Goal: Task Accomplishment & Management: Manage account settings

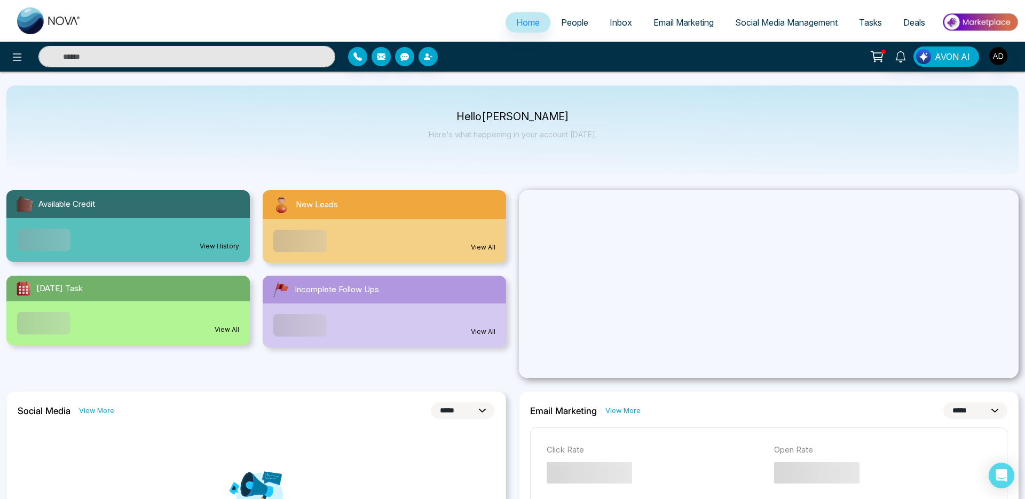
select select "*"
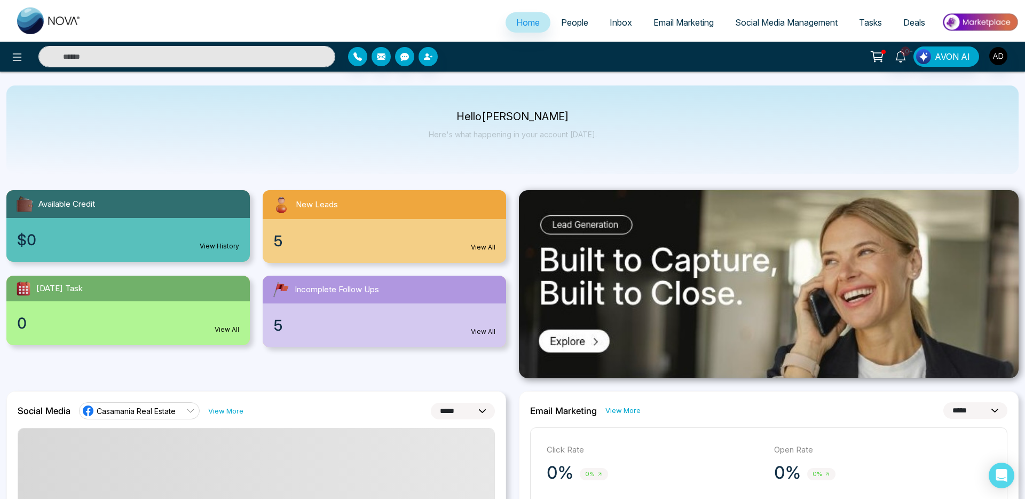
click at [583, 48] on div at bounding box center [470, 56] width 244 height 19
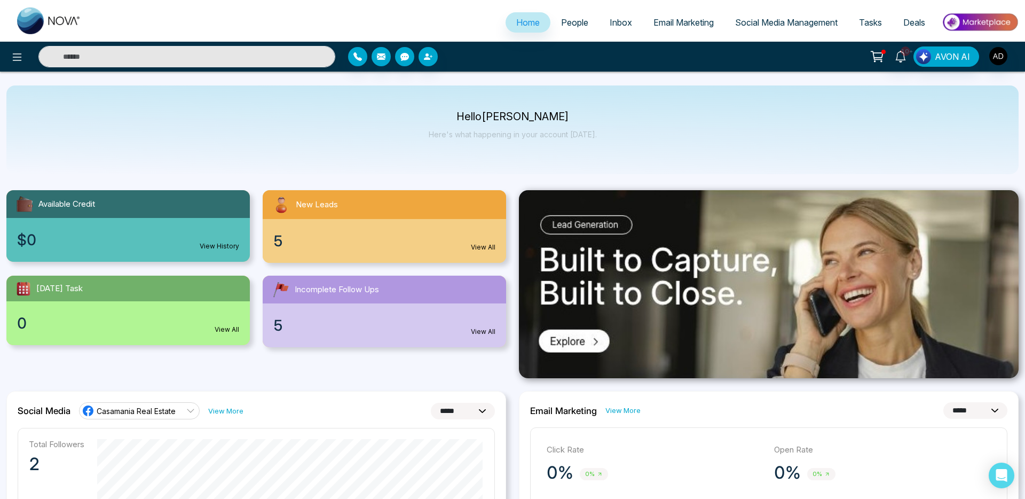
click at [578, 25] on span "People" at bounding box center [574, 22] width 27 height 11
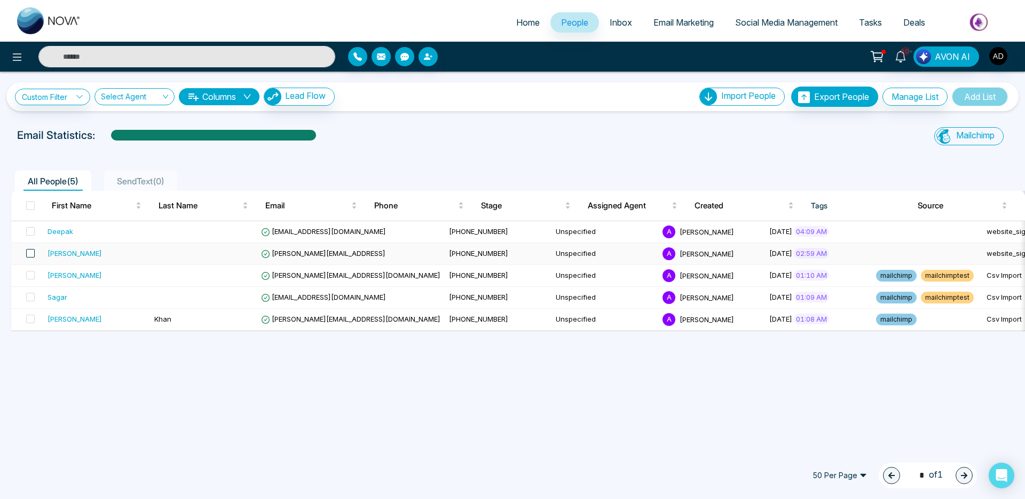
click at [32, 255] on span at bounding box center [30, 253] width 9 height 9
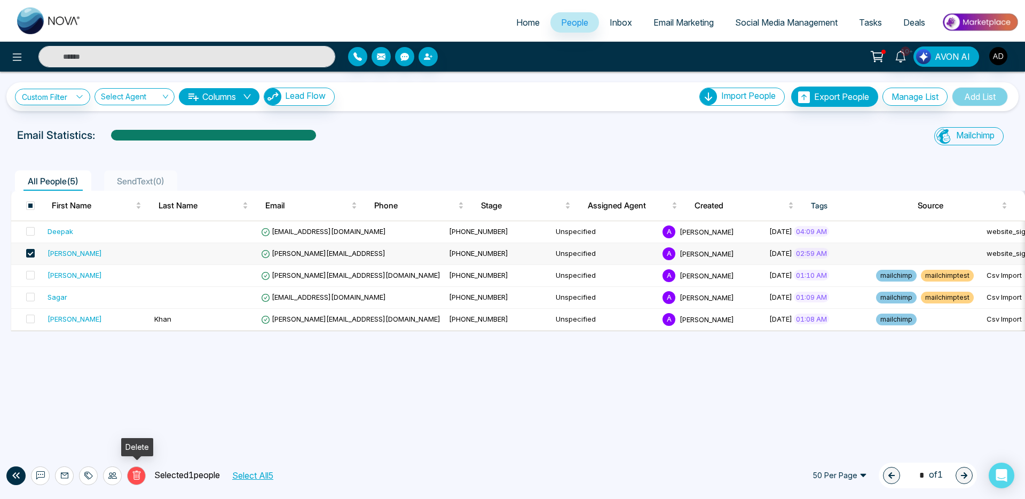
click at [135, 475] on icon at bounding box center [137, 476] width 4 height 4
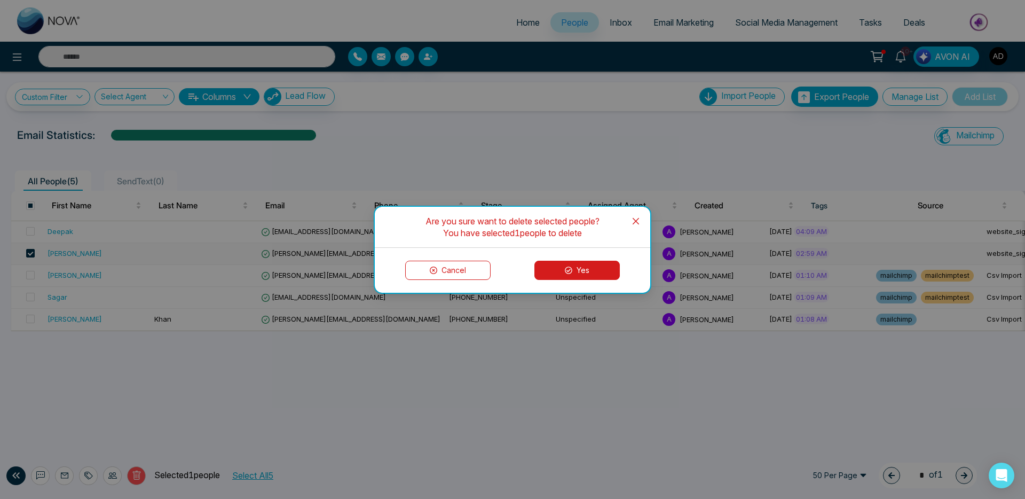
click at [576, 268] on button "Yes" at bounding box center [577, 270] width 85 height 19
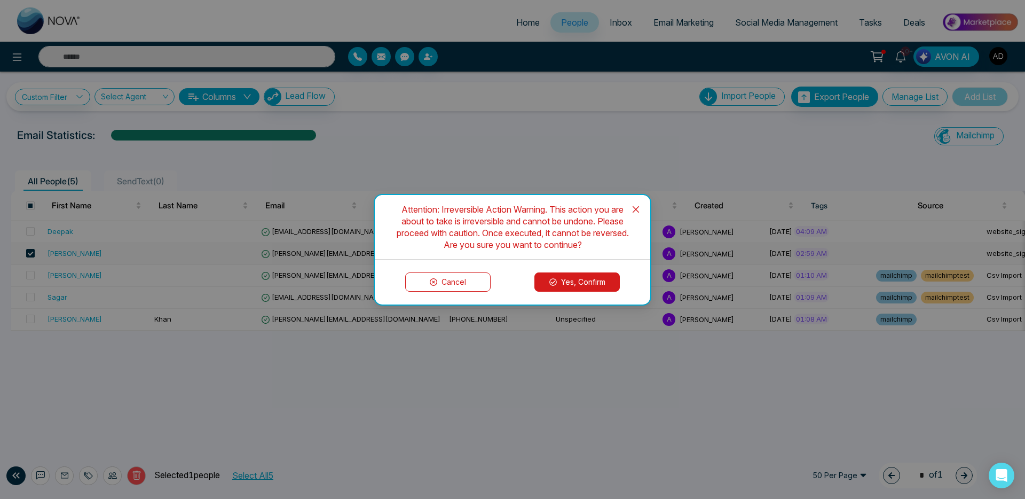
drag, startPoint x: 573, startPoint y: 280, endPoint x: 630, endPoint y: 419, distance: 149.6
click at [573, 280] on button "Yes, Confirm" at bounding box center [577, 281] width 85 height 19
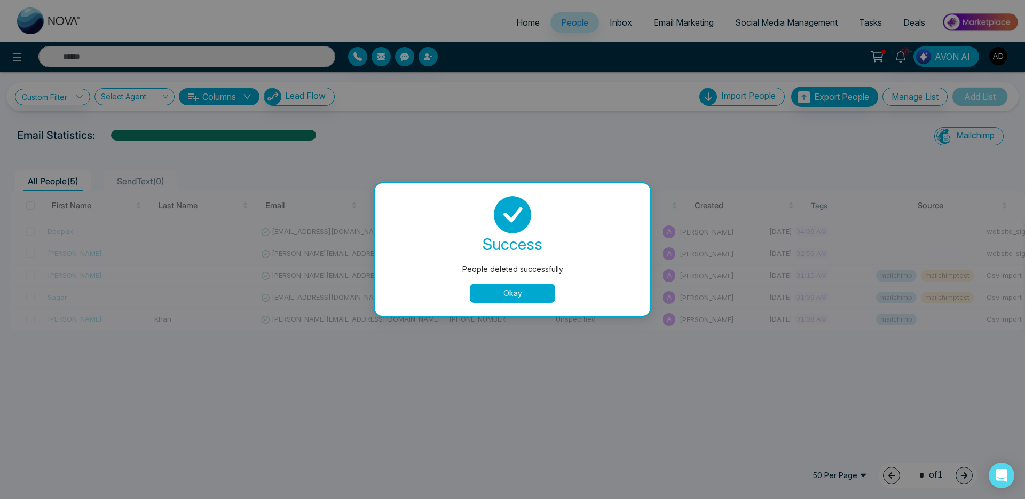
click at [535, 291] on button "Okay" at bounding box center [512, 293] width 85 height 19
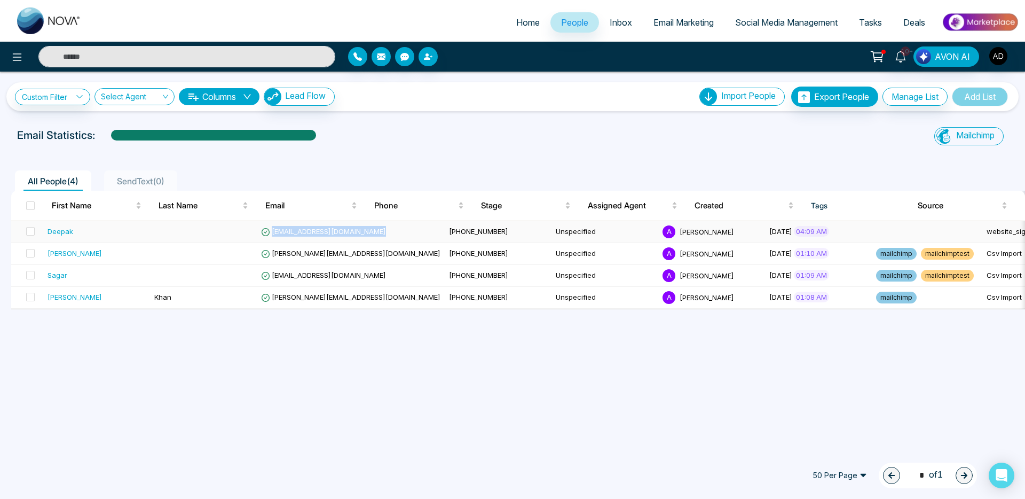
drag, startPoint x: 366, startPoint y: 230, endPoint x: 274, endPoint y: 230, distance: 91.9
click at [274, 230] on tr "Deepak [EMAIL_ADDRESS][DOMAIN_NAME] [PHONE_NUMBER] Unspecified A [PERSON_NAME] …" at bounding box center [977, 232] width 1933 height 22
copy span "[EMAIL_ADDRESS][DOMAIN_NAME]"
